Goal: Task Accomplishment & Management: Manage account settings

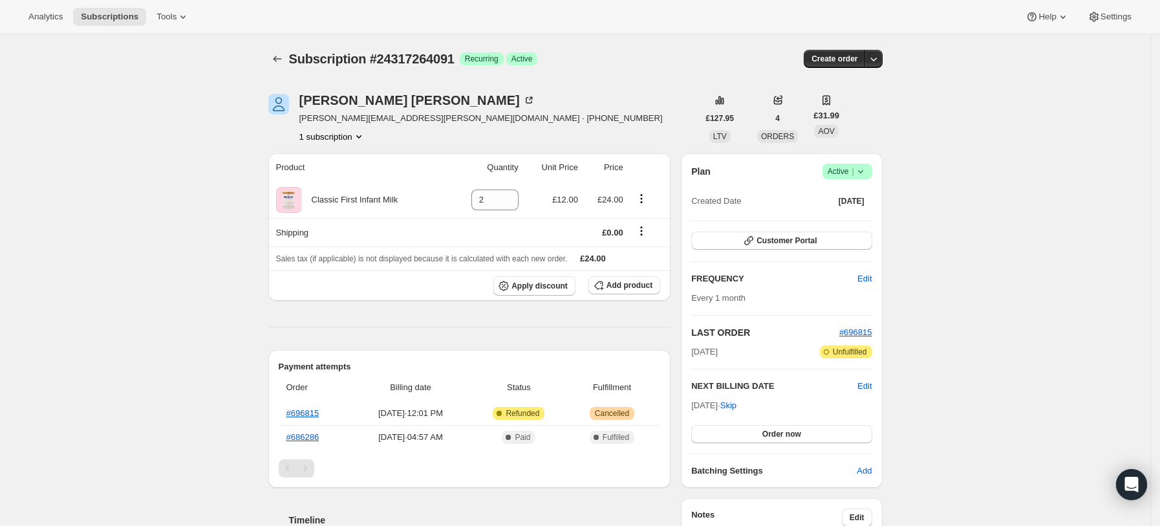
click at [867, 177] on icon at bounding box center [860, 171] width 13 height 13
click at [846, 228] on button "Cancel subscription" at bounding box center [852, 218] width 81 height 21
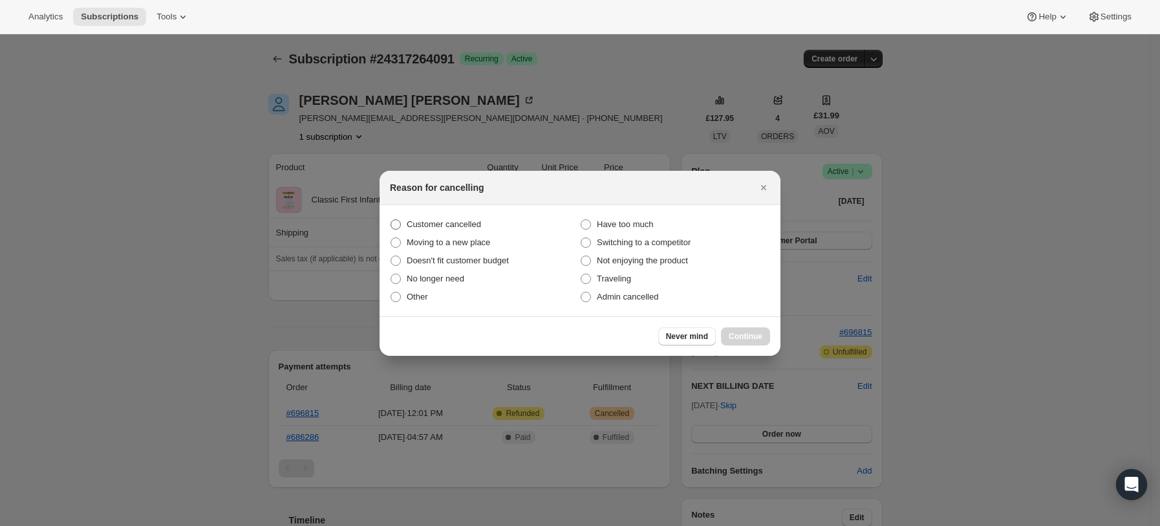
click at [438, 226] on span "Customer cancelled" at bounding box center [444, 224] width 74 height 10
click at [391, 220] on input "Customer cancelled" at bounding box center [391, 219] width 1 height 1
radio input "true"
click at [614, 278] on span "Traveling" at bounding box center [614, 279] width 34 height 10
click at [581, 274] on input "Traveling" at bounding box center [581, 274] width 1 height 1
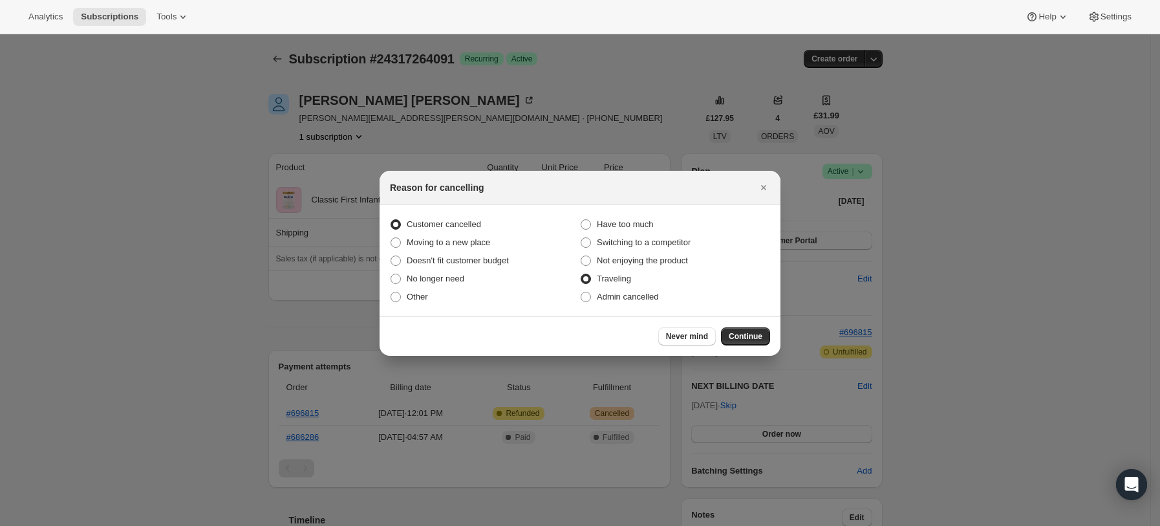
radio input "true"
radio input "false"
click at [764, 336] on button "Continue" at bounding box center [745, 336] width 49 height 18
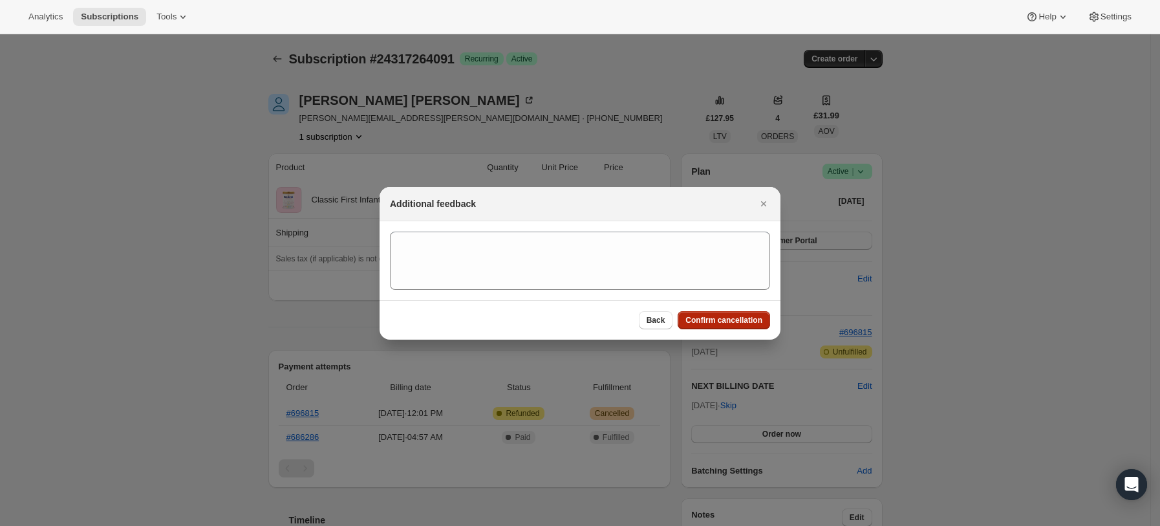
click at [729, 320] on span "Confirm cancellation" at bounding box center [723, 320] width 77 height 10
